Goal: Information Seeking & Learning: Learn about a topic

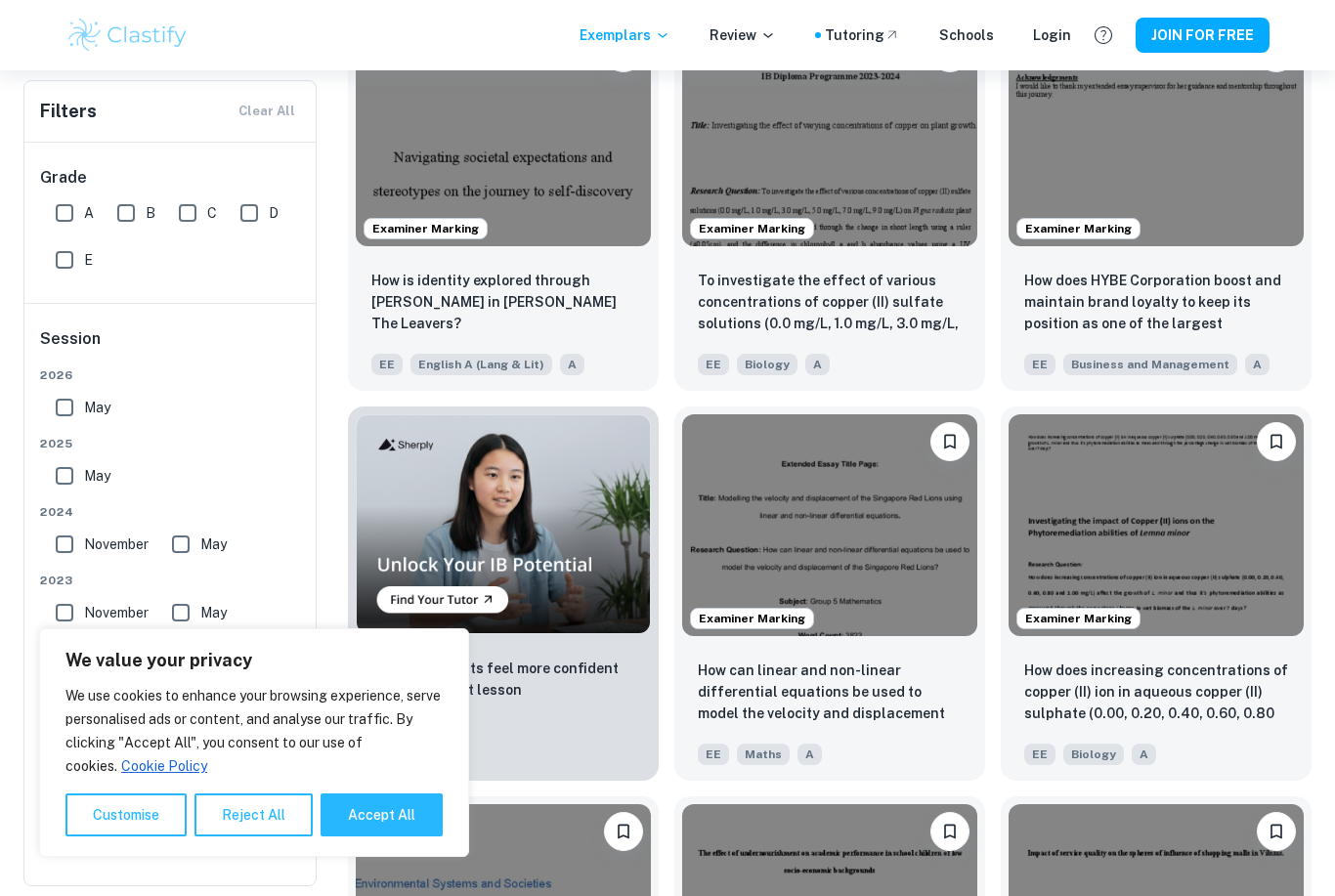
scroll to position [891, 0]
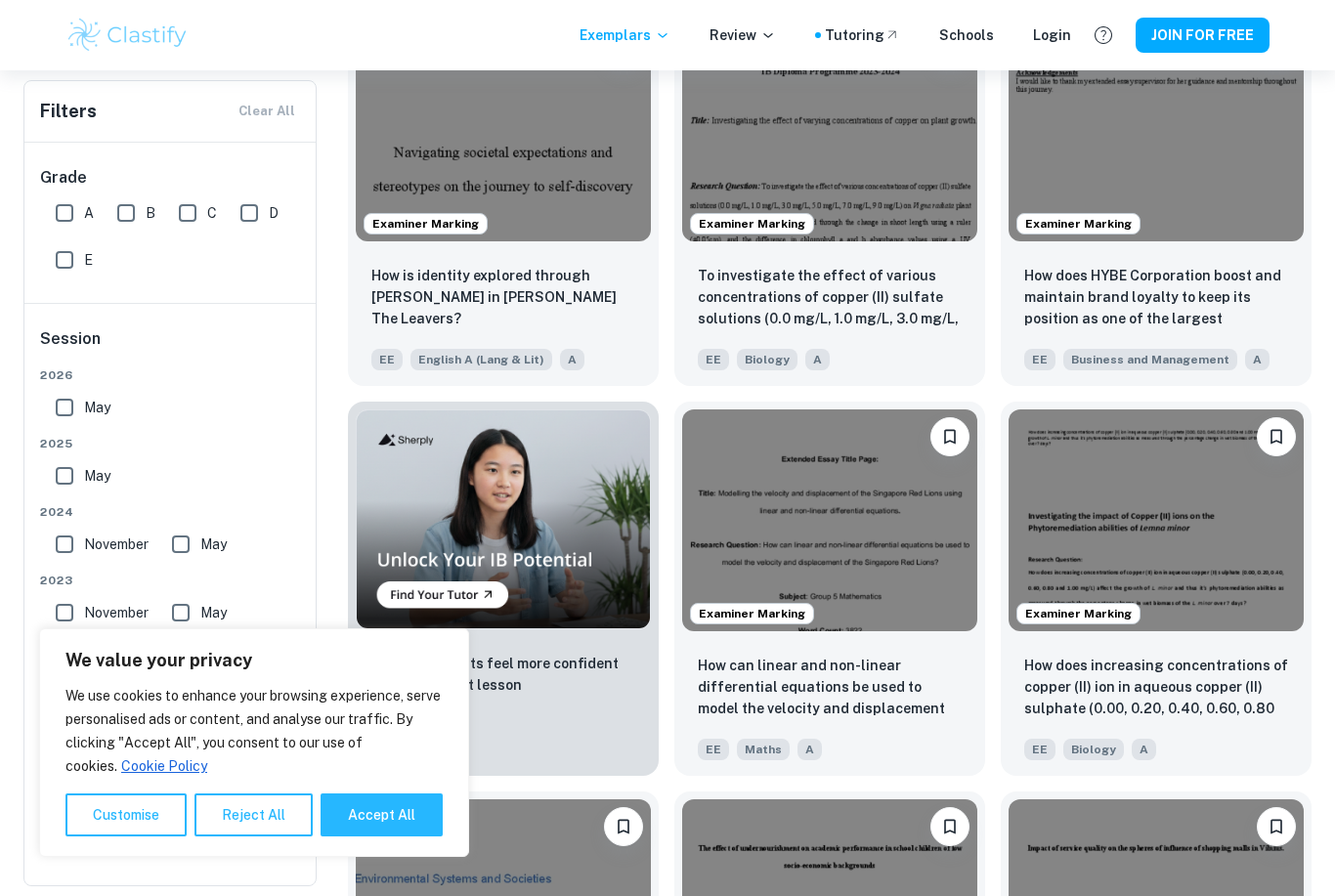
click at [373, 836] on button "Accept All" at bounding box center [381, 815] width 122 height 43
checkbox input "true"
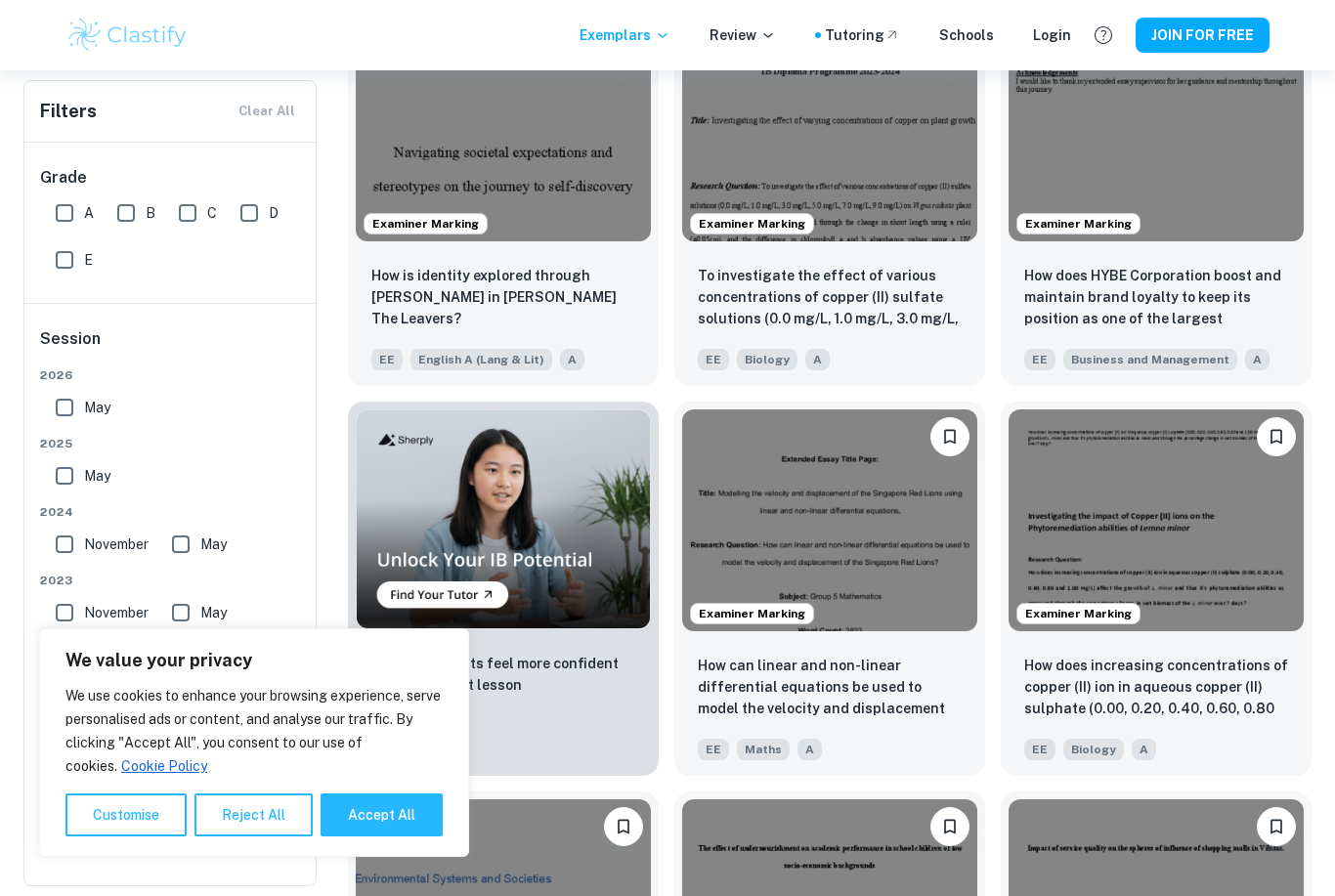
checkbox input "true"
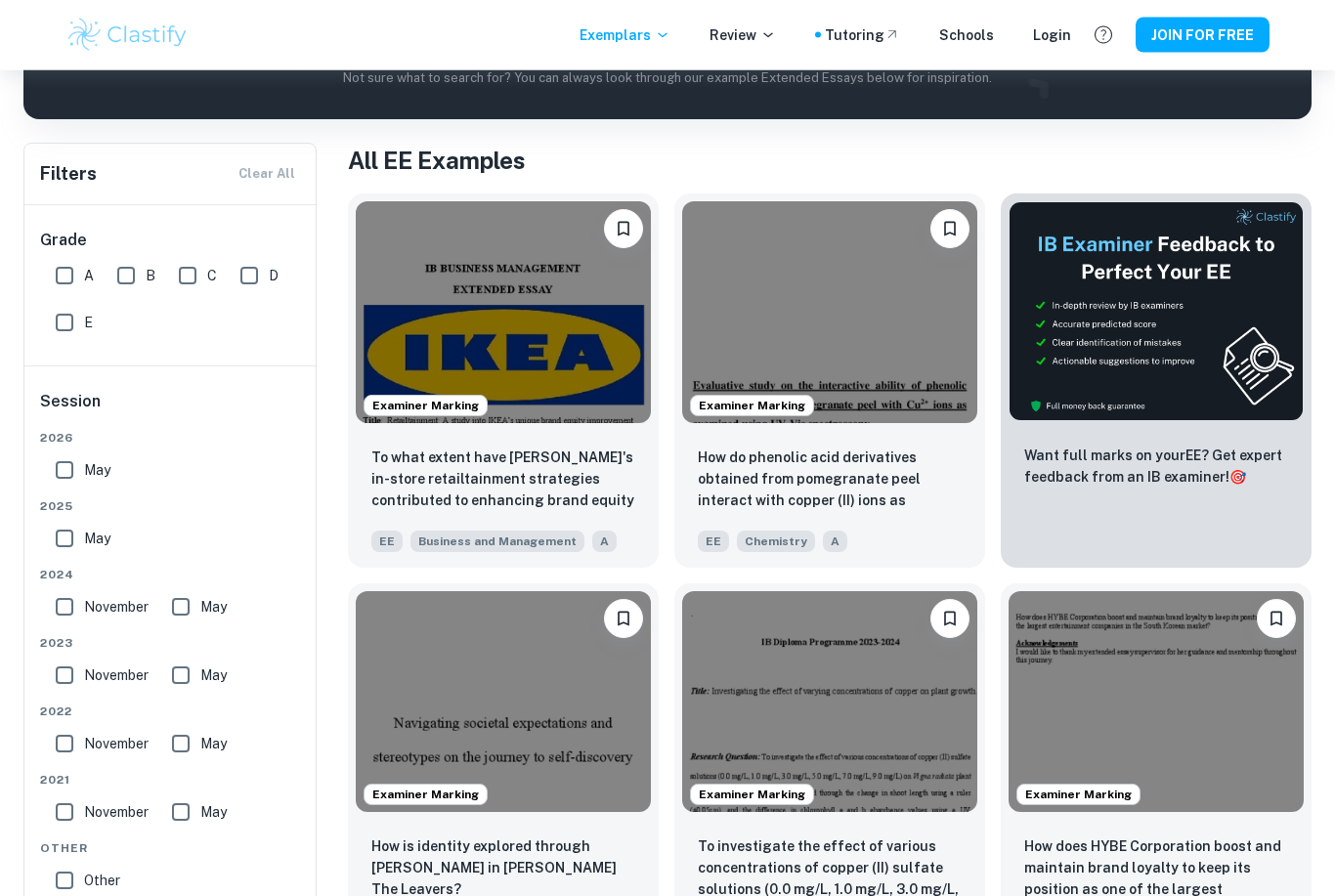
scroll to position [320, 0]
click at [381, 352] on img at bounding box center [502, 312] width 295 height 222
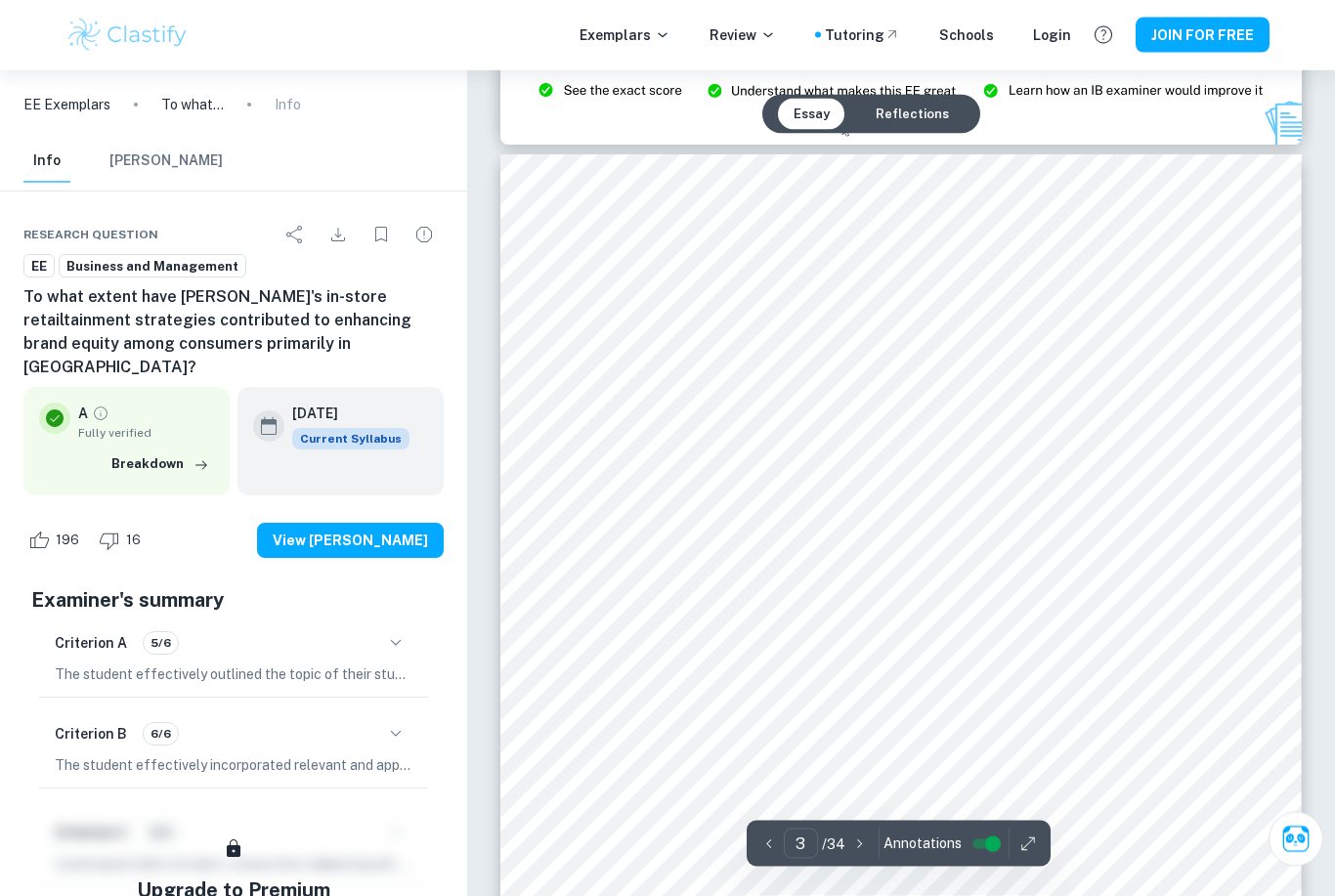
scroll to position [2476, 0]
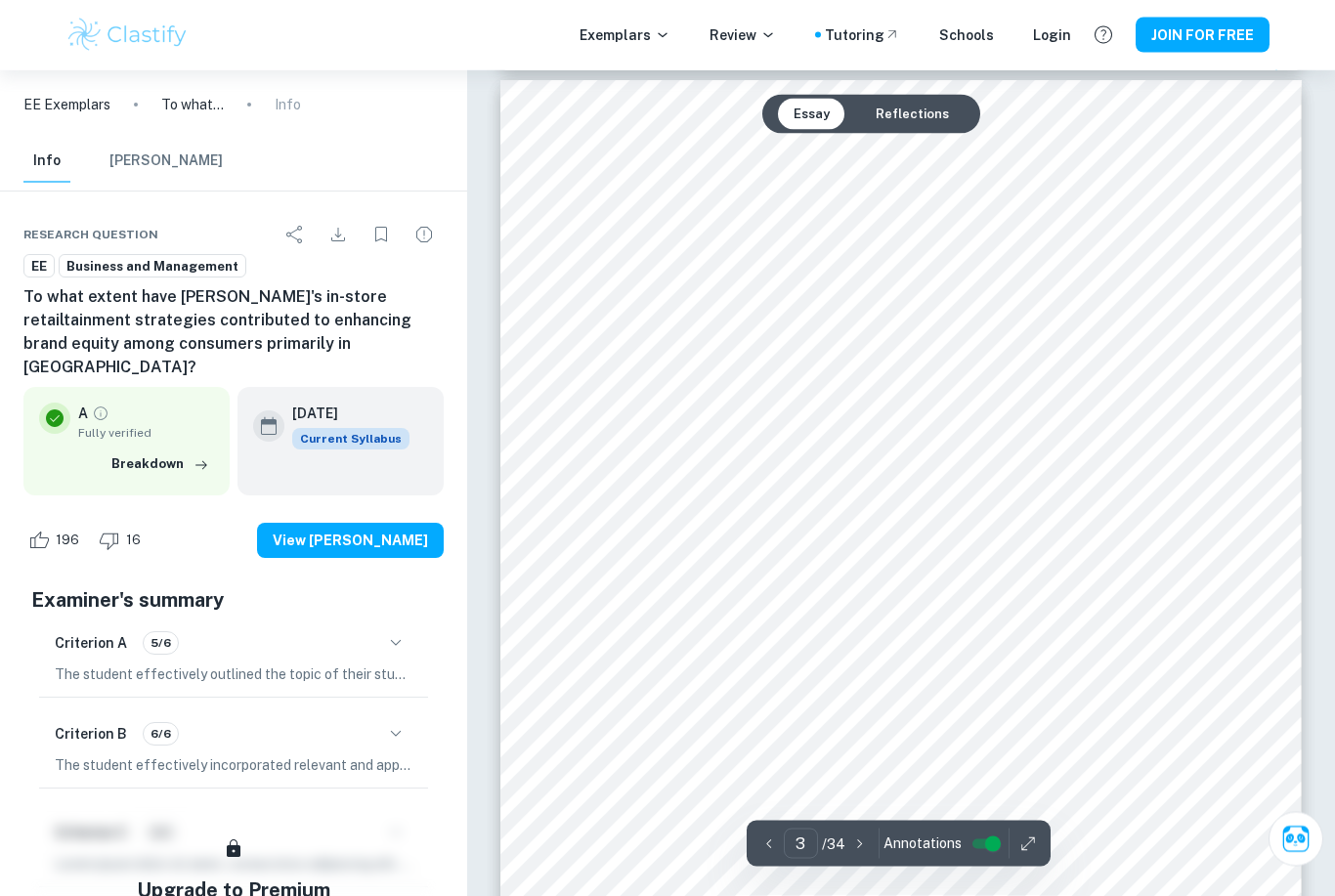
scroll to position [2551, 0]
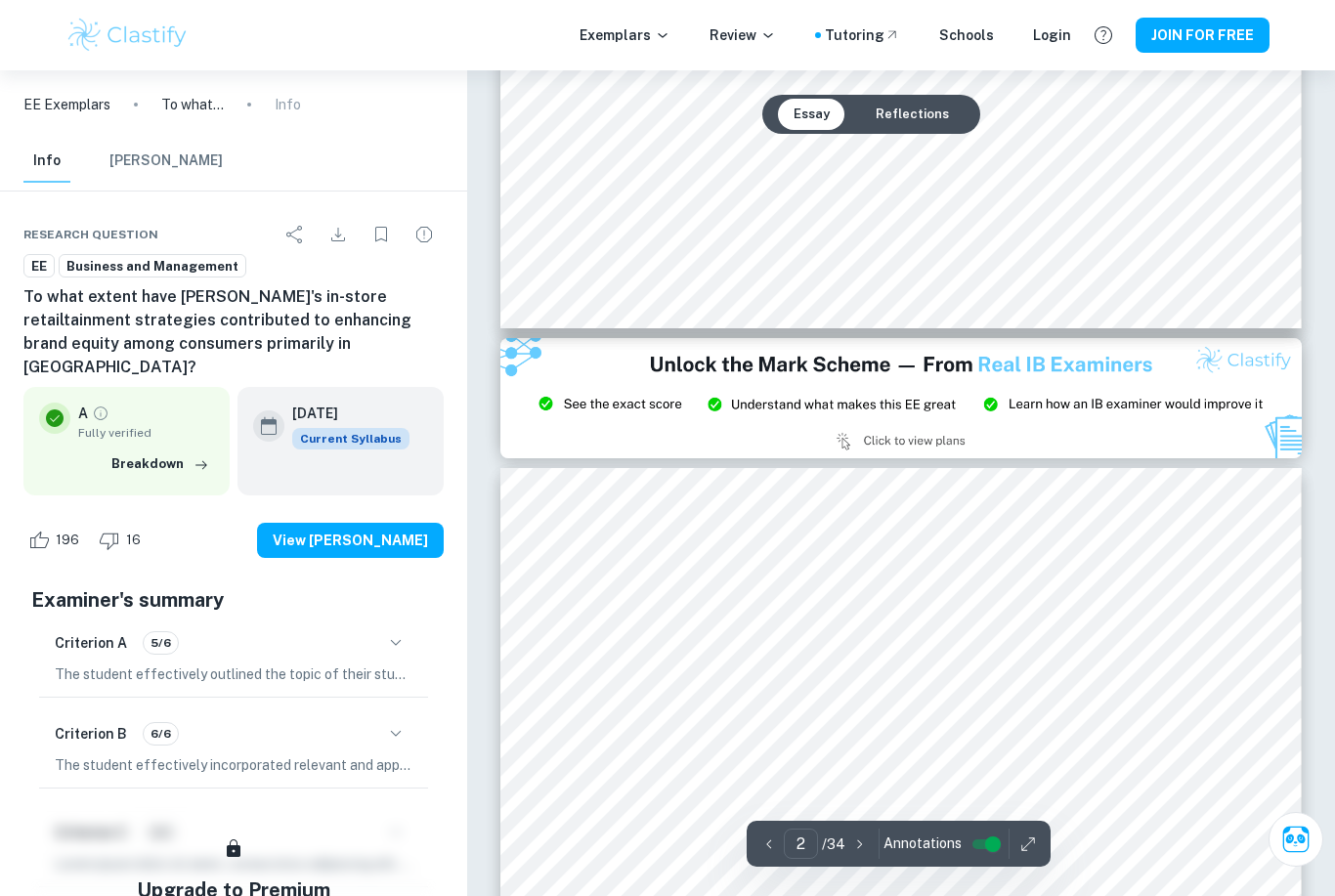
type input "3"
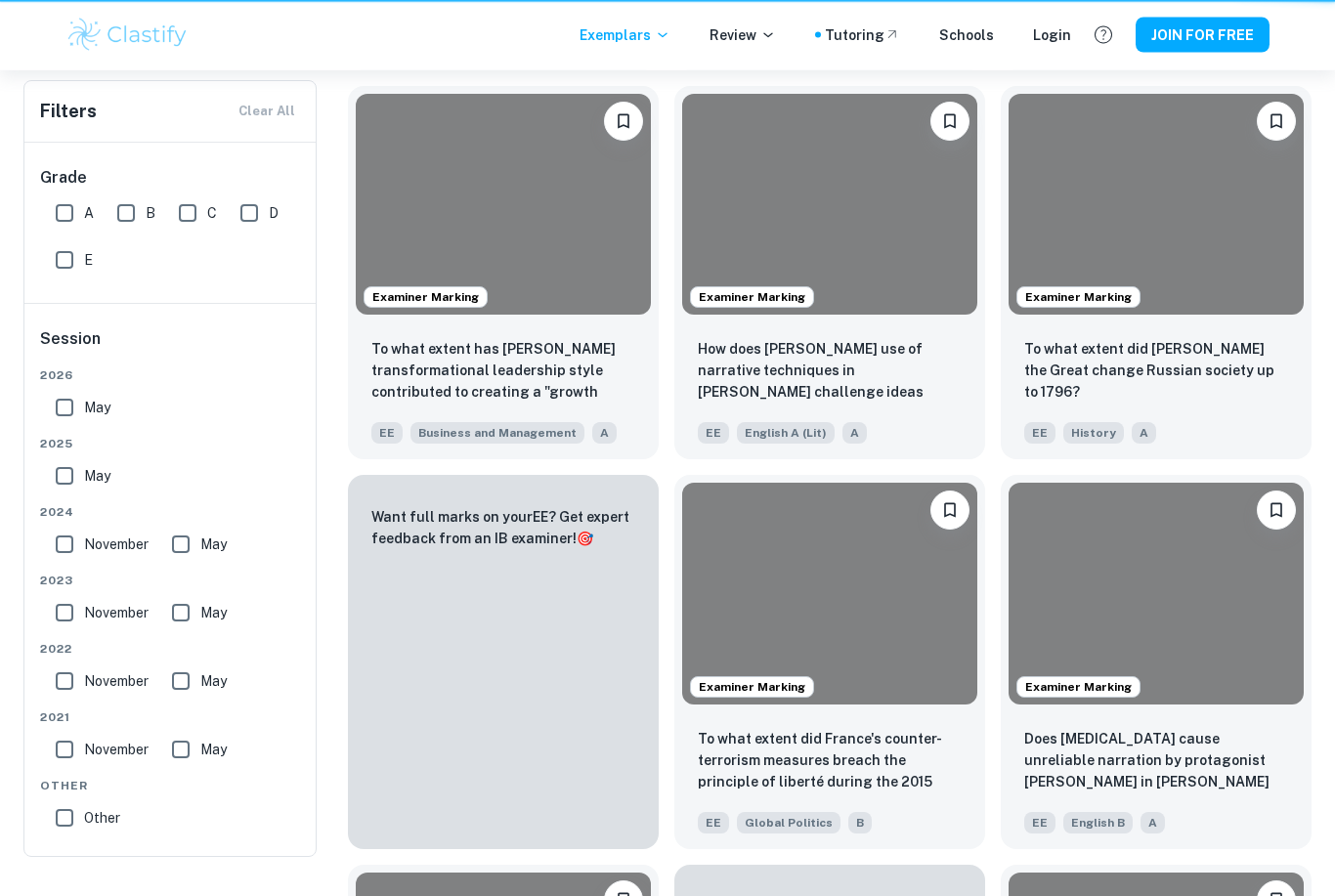
scroll to position [320, 0]
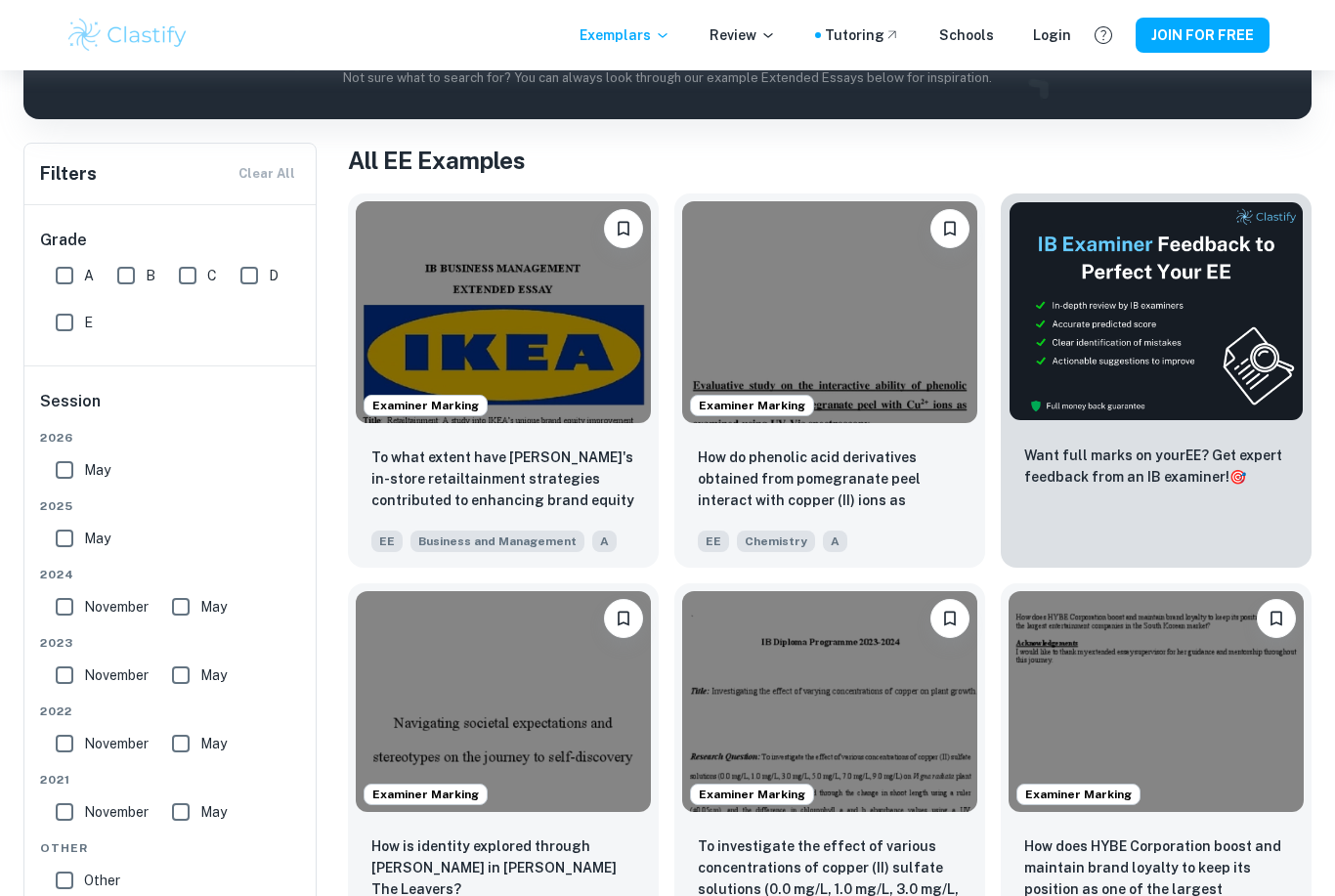
click at [938, 729] on img at bounding box center [830, 702] width 295 height 222
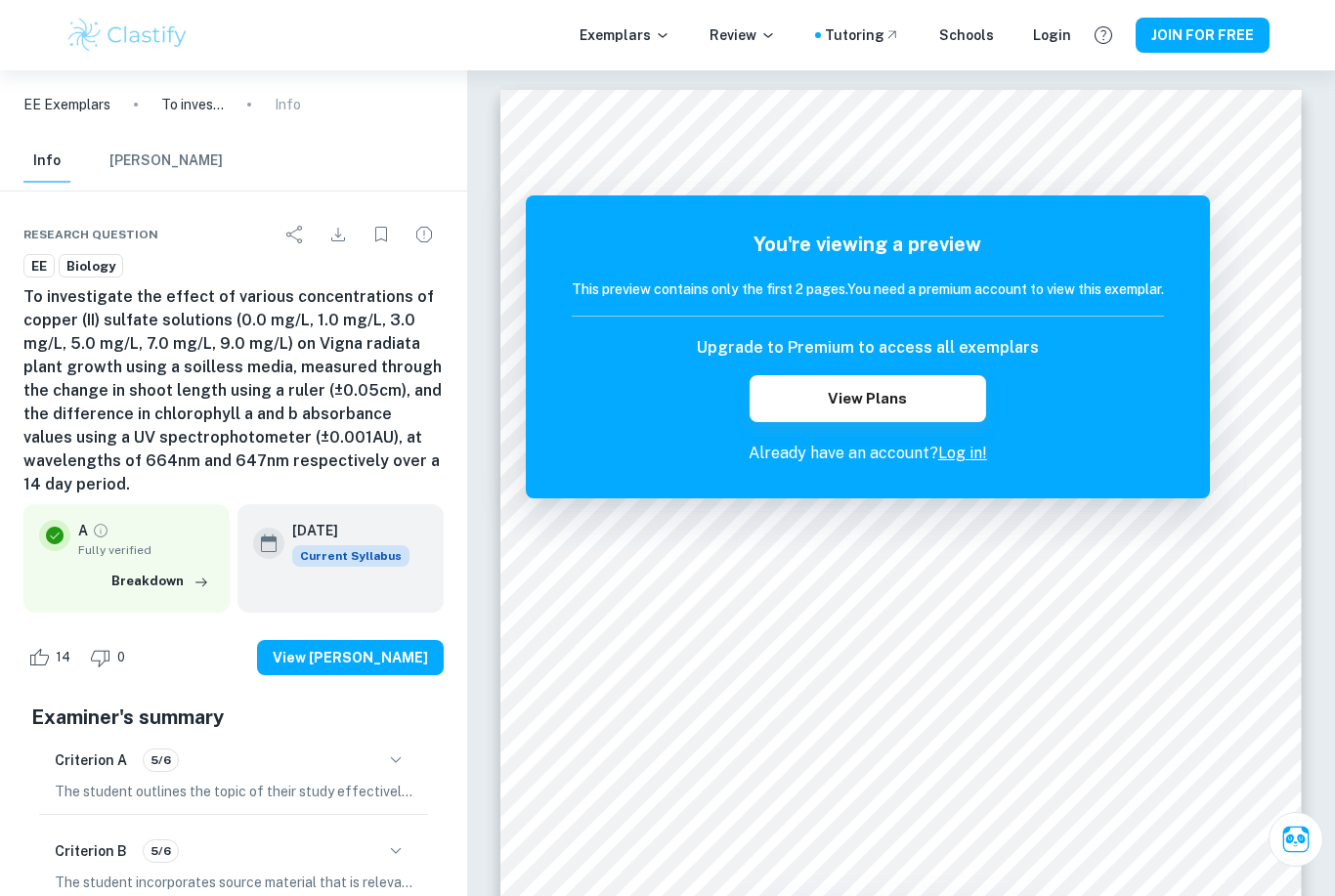
click at [948, 396] on button "View Plans" at bounding box center [868, 399] width 237 height 47
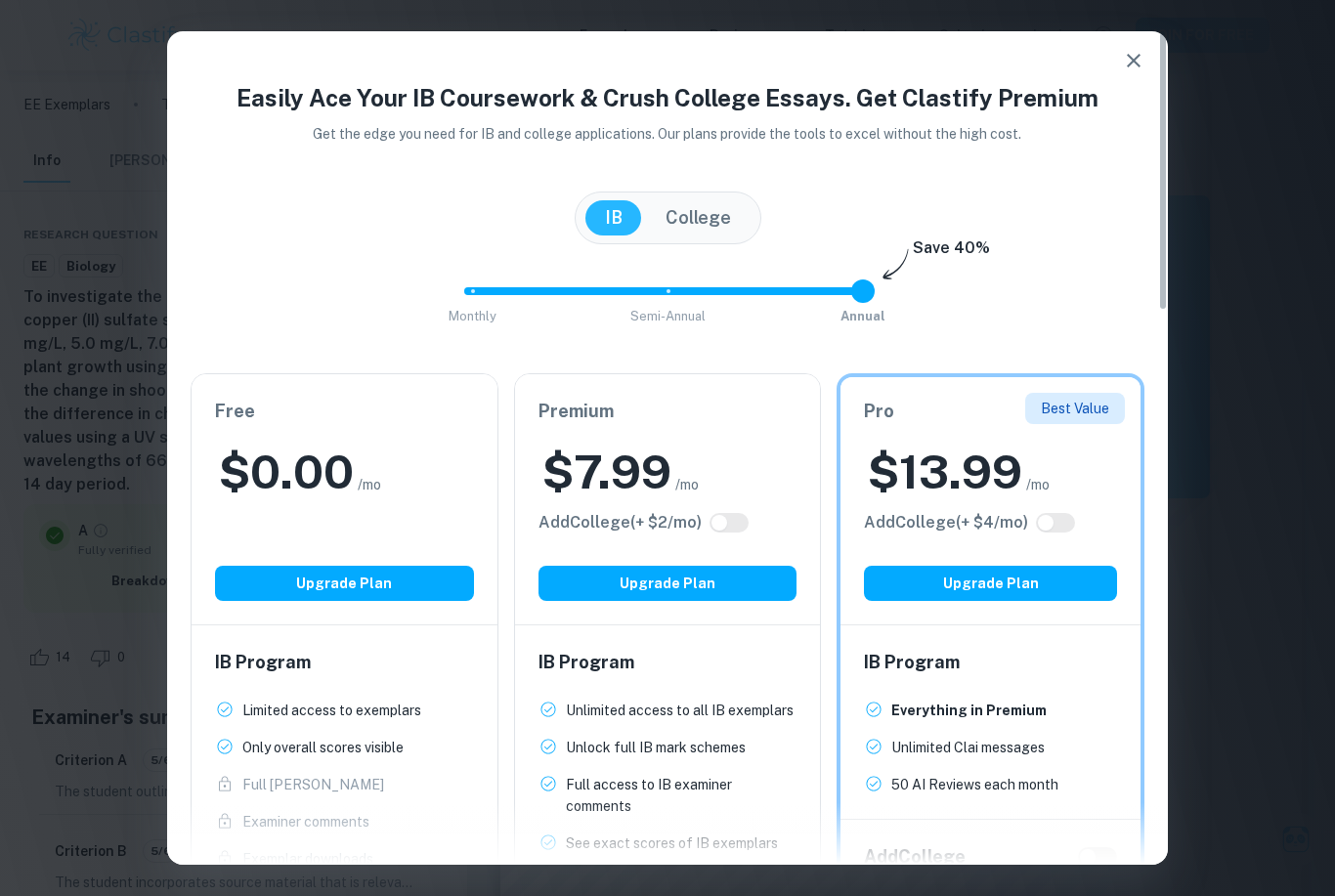
click at [1128, 59] on icon "button" at bounding box center [1134, 61] width 24 height 24
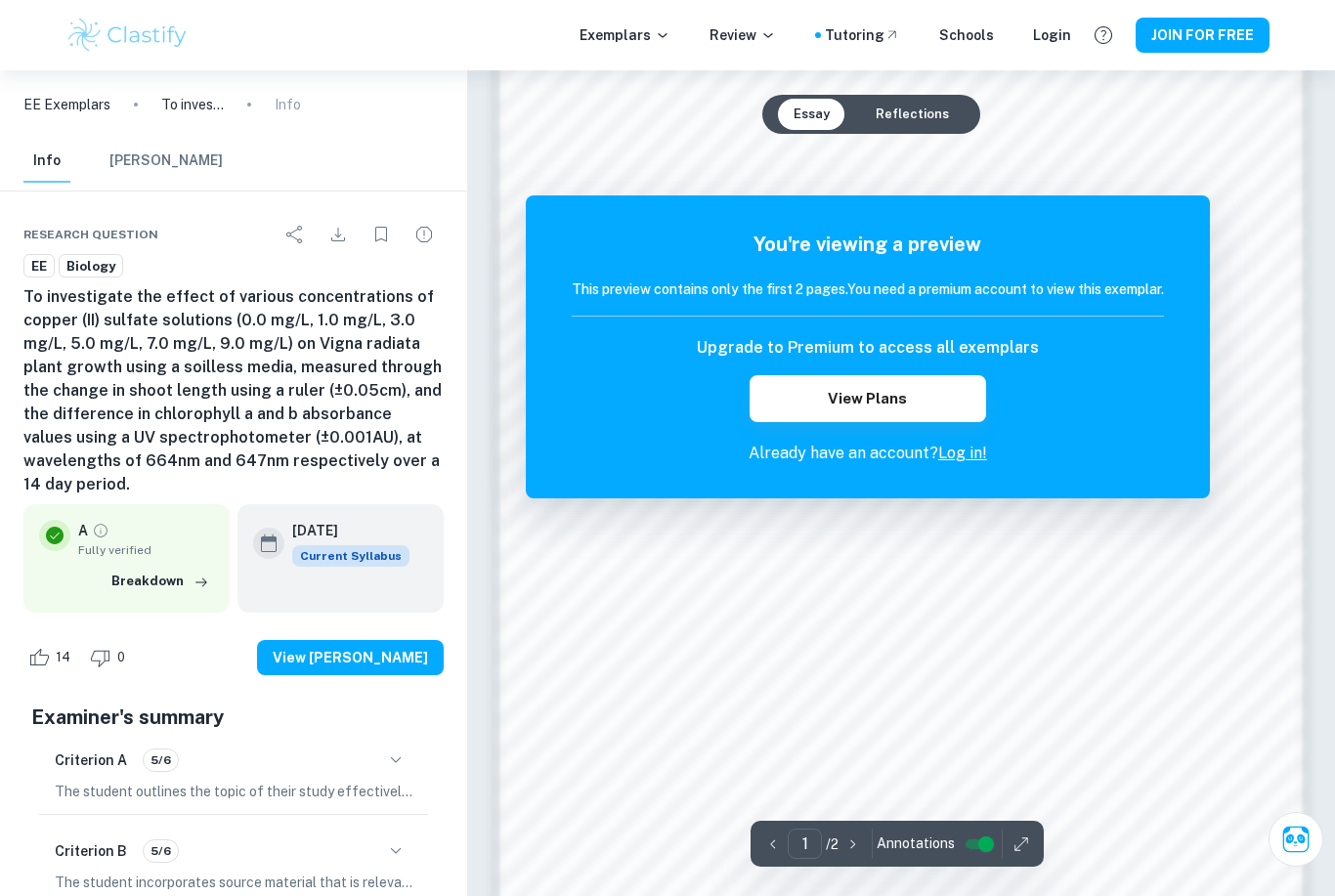
scroll to position [1213, 0]
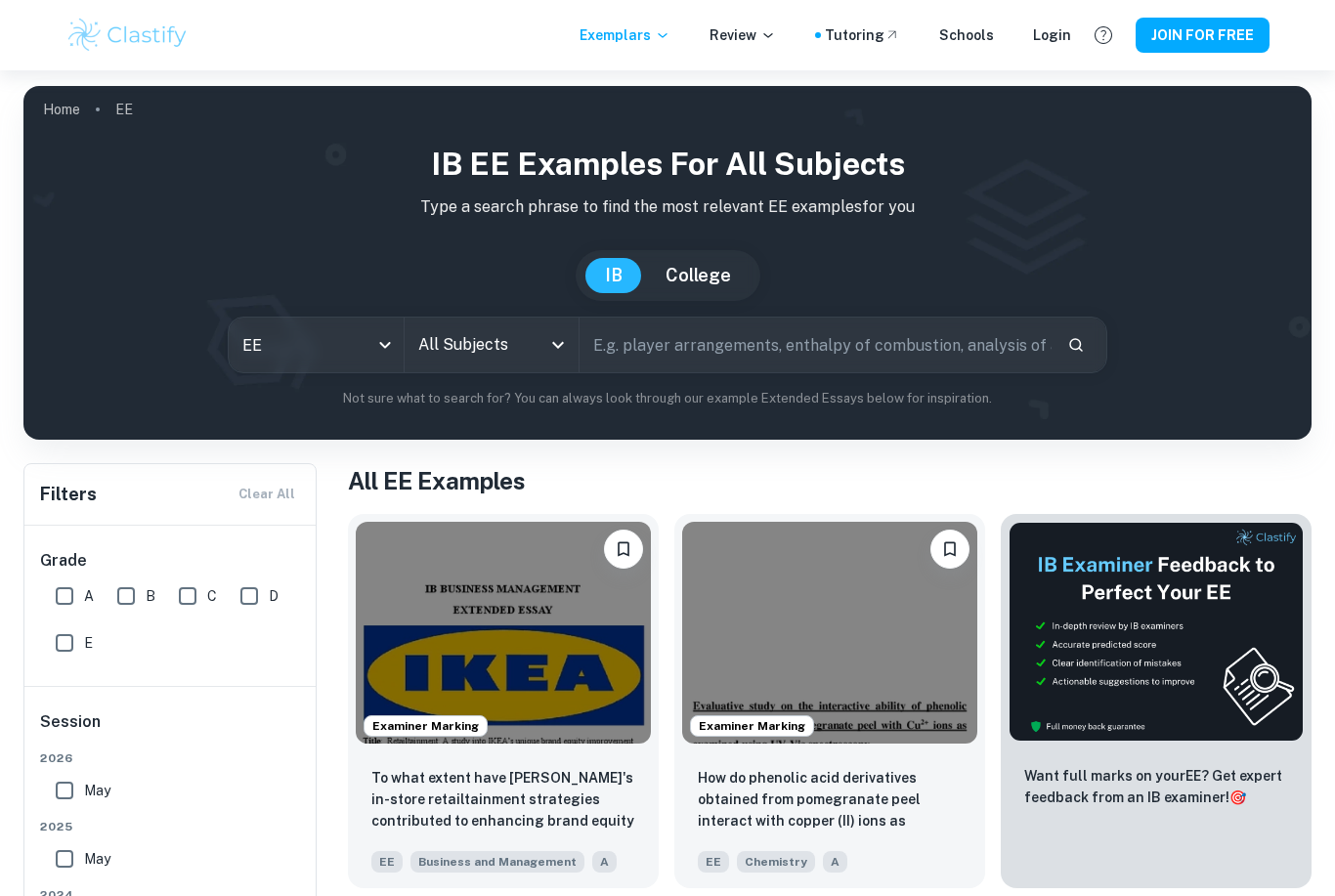
scroll to position [383, 0]
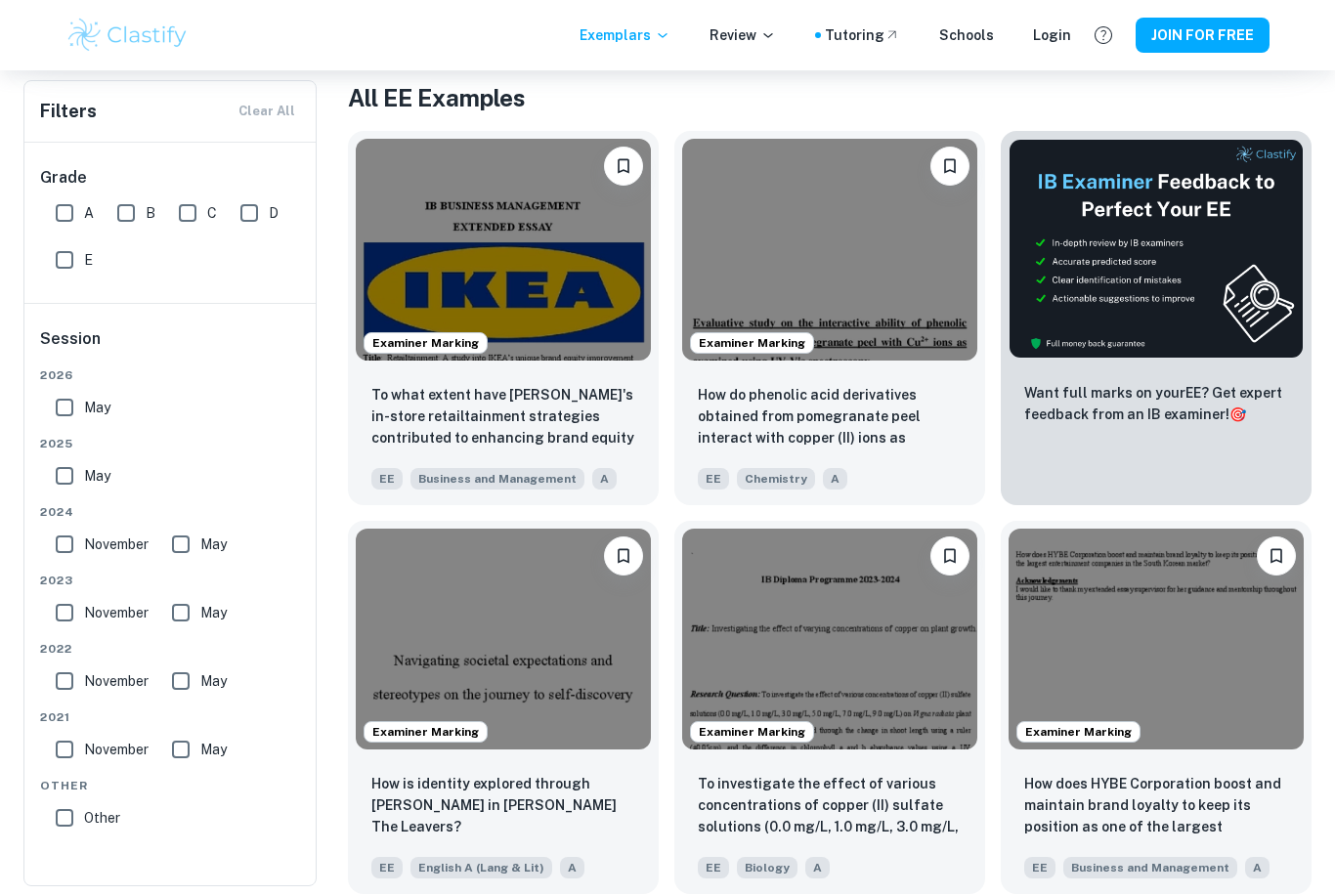
click at [832, 799] on p "To investigate the effect of various concentrations of copper (II) sulfate solu…" at bounding box center [830, 806] width 263 height 67
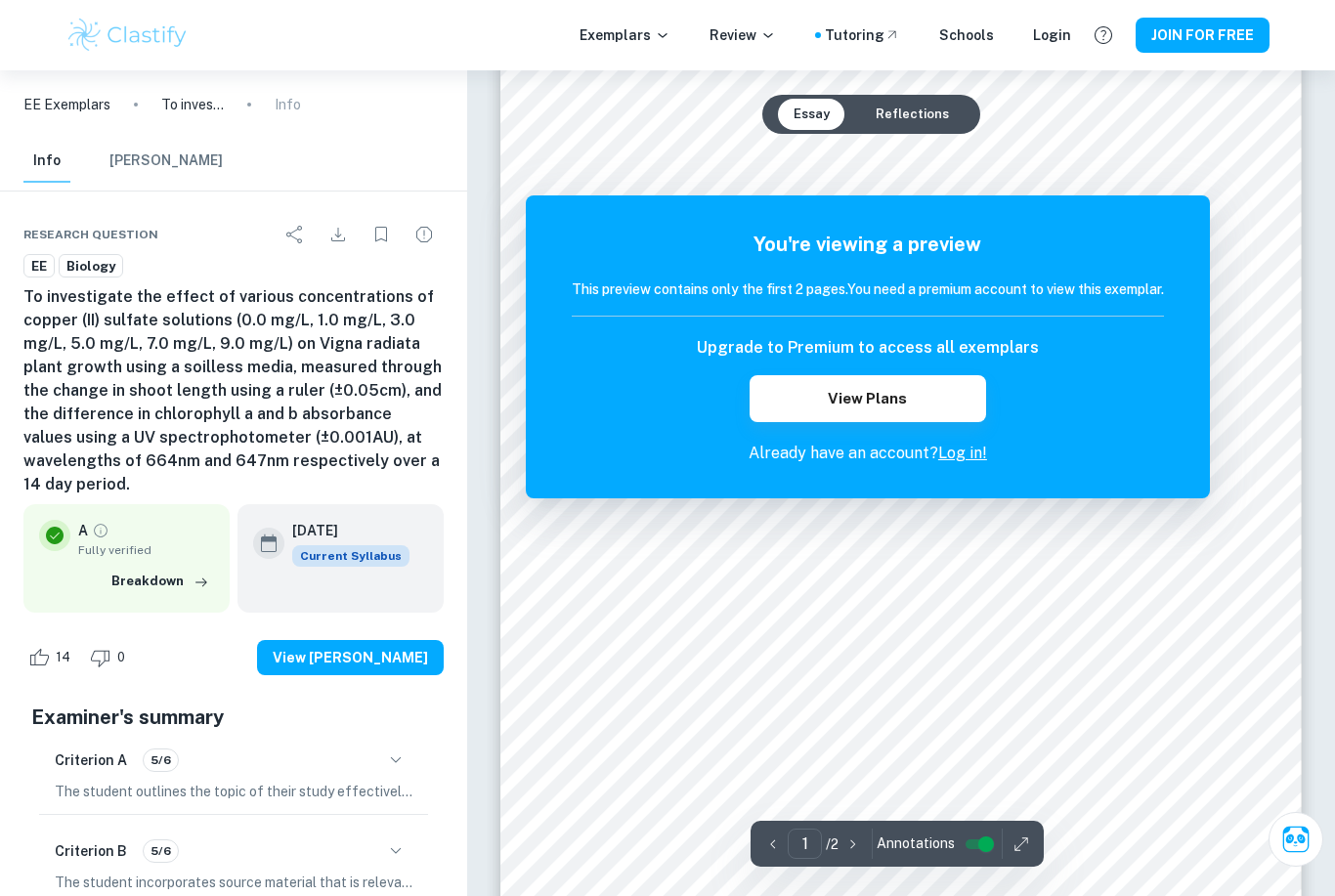
scroll to position [767, 0]
